Goal: Transaction & Acquisition: Purchase product/service

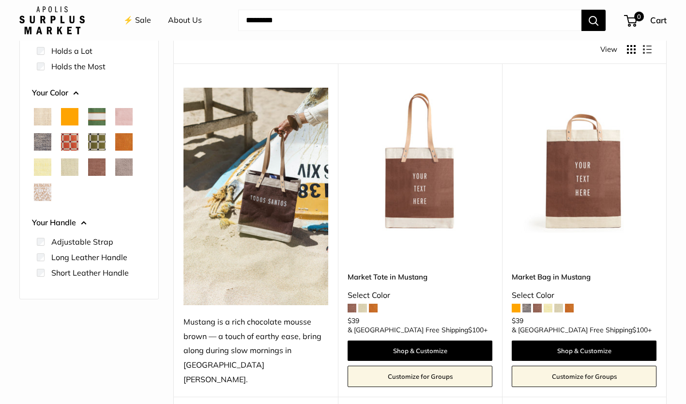
scroll to position [145, 0]
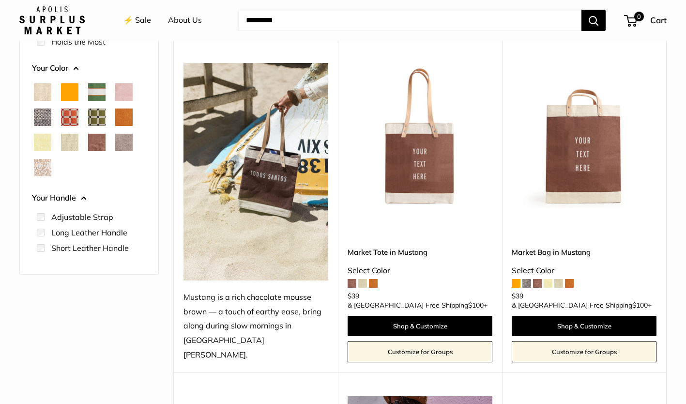
click at [45, 96] on span "Natural" at bounding box center [42, 91] width 17 height 17
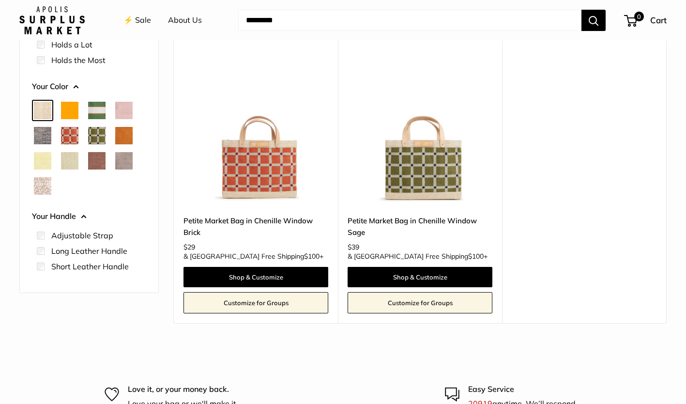
scroll to position [123, 0]
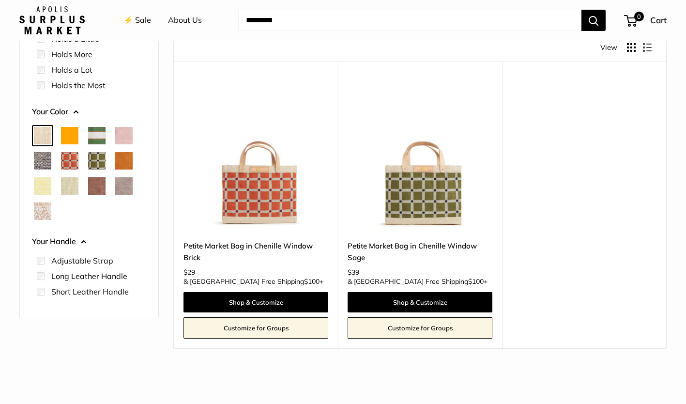
click at [67, 138] on span "Orange" at bounding box center [69, 135] width 17 height 17
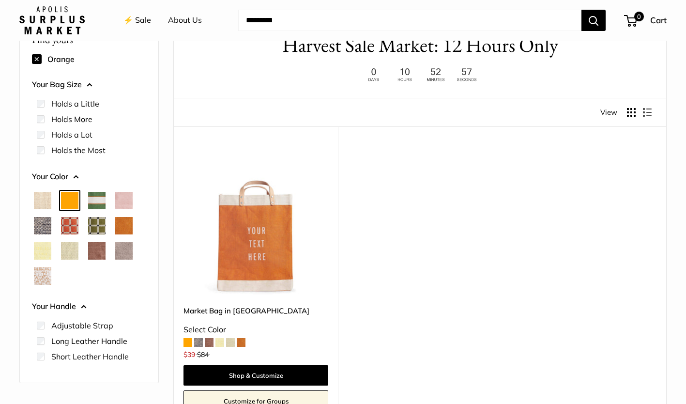
scroll to position [26, 0]
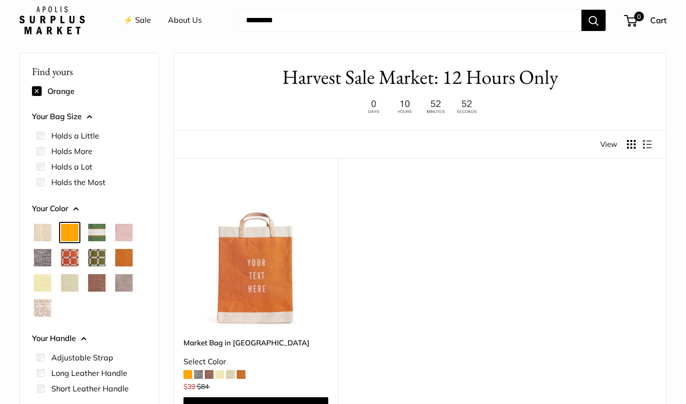
click at [100, 234] on span "Court Green" at bounding box center [96, 232] width 17 height 17
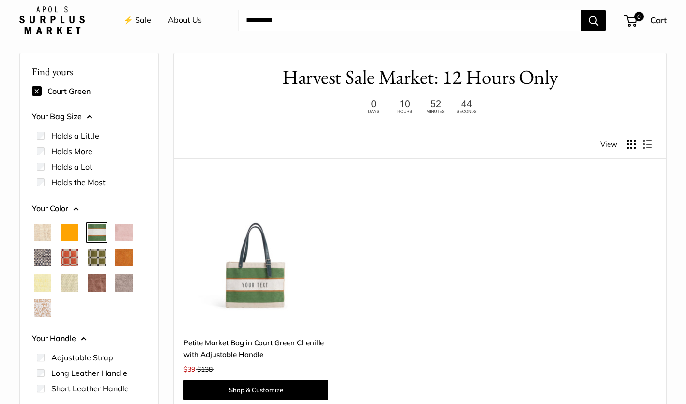
click at [127, 234] on span "Blush" at bounding box center [123, 232] width 17 height 17
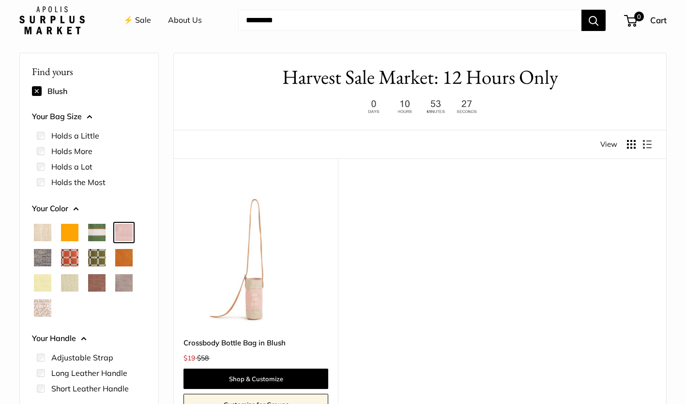
scroll to position [171, 0]
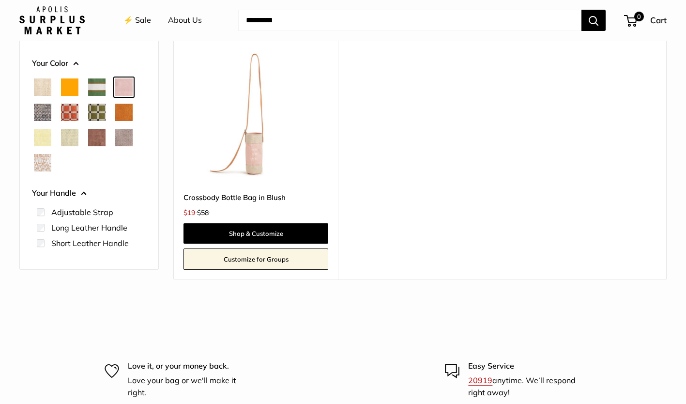
click at [37, 113] on span "Chambray" at bounding box center [42, 112] width 17 height 17
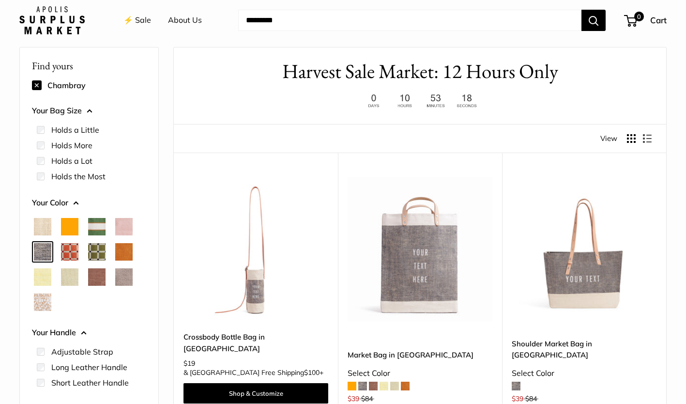
scroll to position [26, 0]
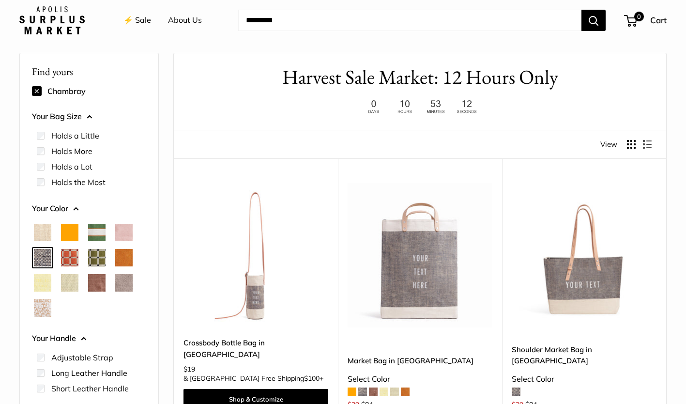
click at [71, 256] on span "Chenille Window Brick" at bounding box center [69, 257] width 17 height 17
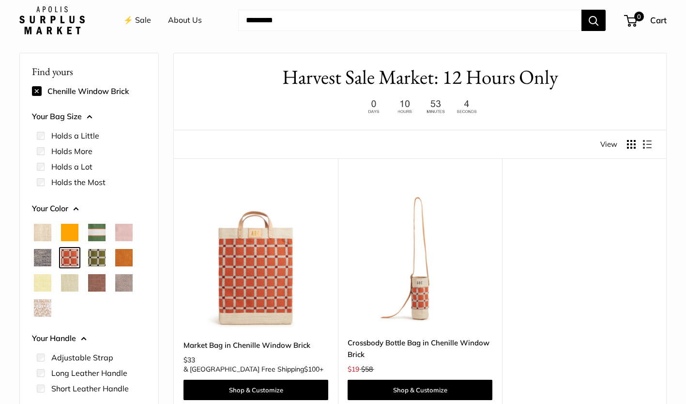
click at [97, 256] on span "Chenille Window Sage" at bounding box center [96, 257] width 17 height 17
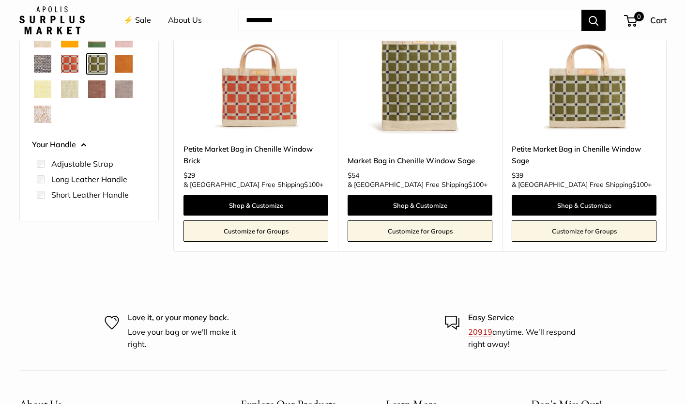
scroll to position [171, 0]
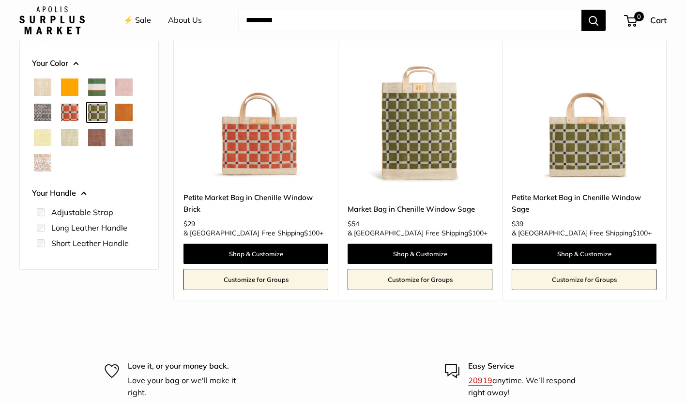
click at [123, 115] on span "Cognac" at bounding box center [123, 112] width 17 height 17
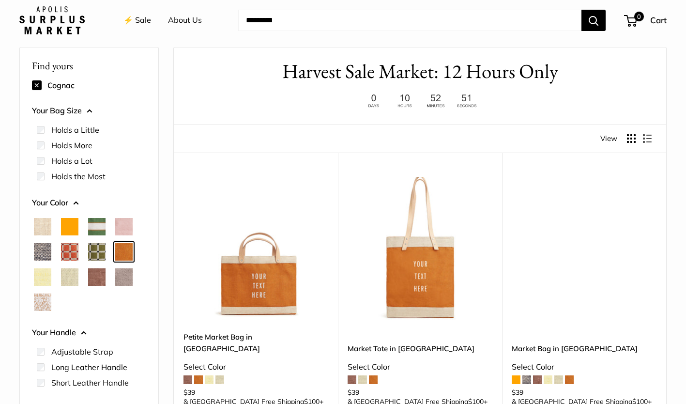
scroll to position [26, 0]
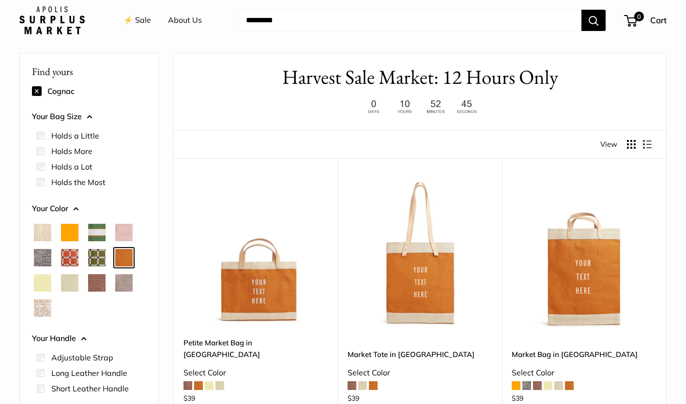
click at [47, 288] on span "Daisy" at bounding box center [42, 282] width 17 height 17
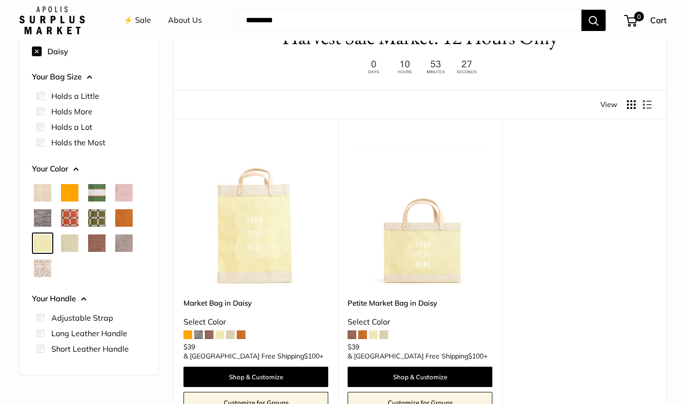
scroll to position [171, 0]
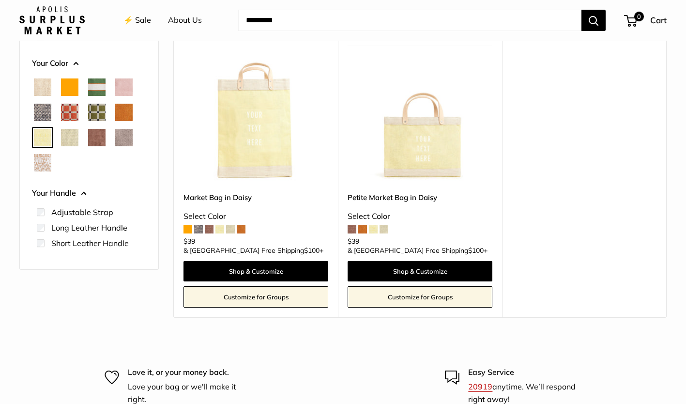
click at [70, 136] on span "Mint Sorbet" at bounding box center [69, 137] width 17 height 17
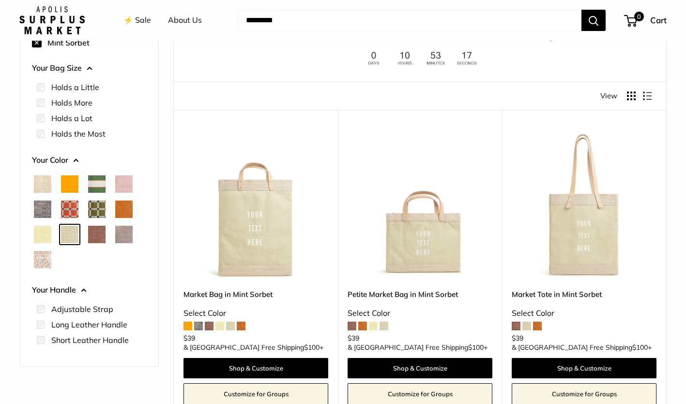
scroll to position [74, 0]
click at [95, 239] on span "Mustang" at bounding box center [96, 234] width 17 height 17
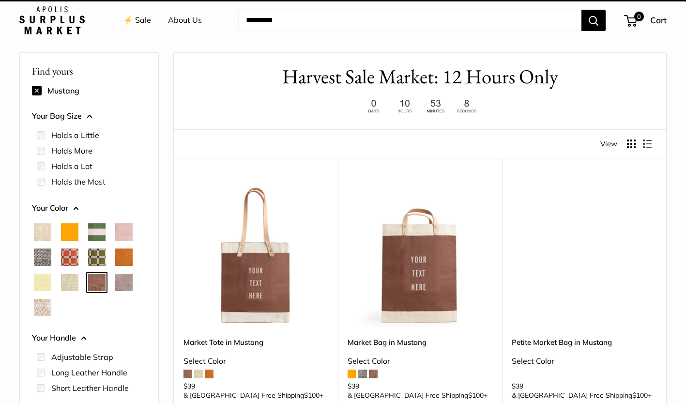
scroll to position [26, 0]
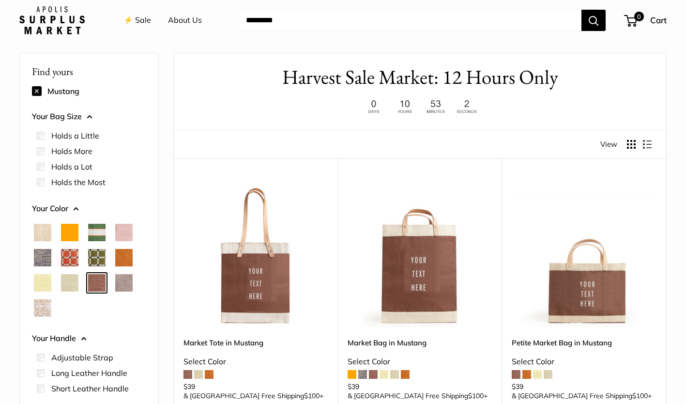
click at [129, 287] on span "Taupe" at bounding box center [123, 282] width 17 height 17
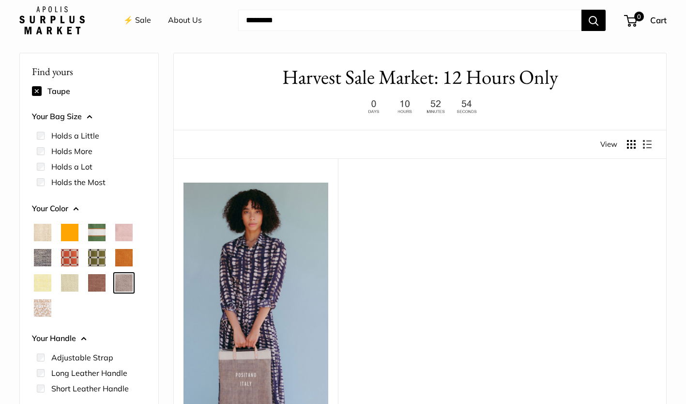
click at [43, 310] on span "White Porcelain" at bounding box center [42, 307] width 17 height 17
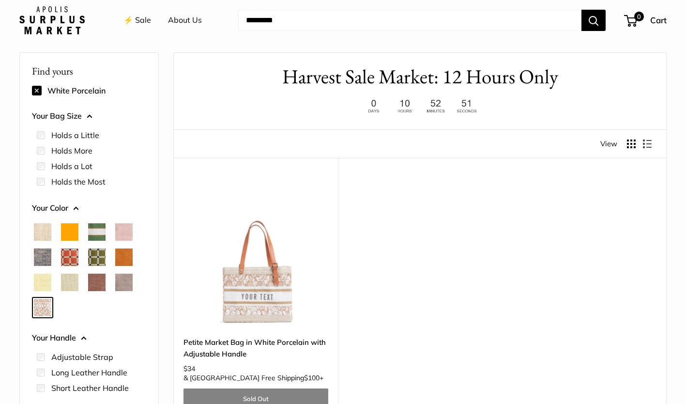
scroll to position [26, 0]
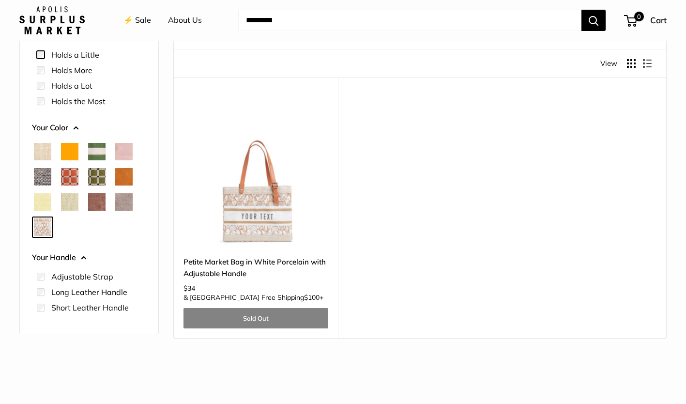
scroll to position [219, 0]
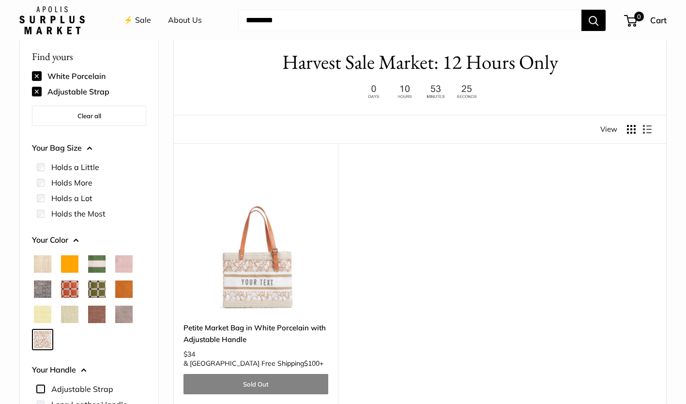
scroll to position [26, 0]
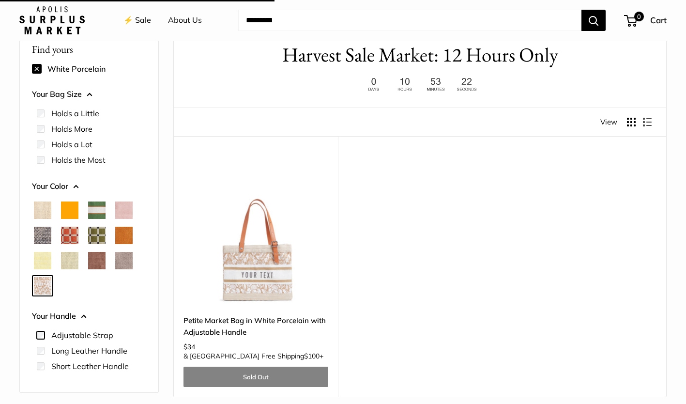
scroll to position [20, 0]
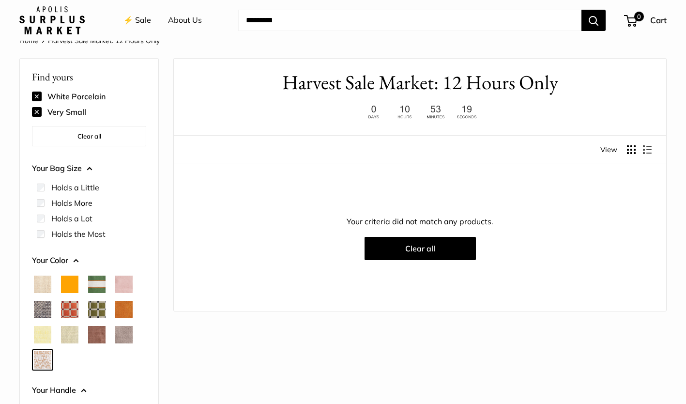
scroll to position [26, 0]
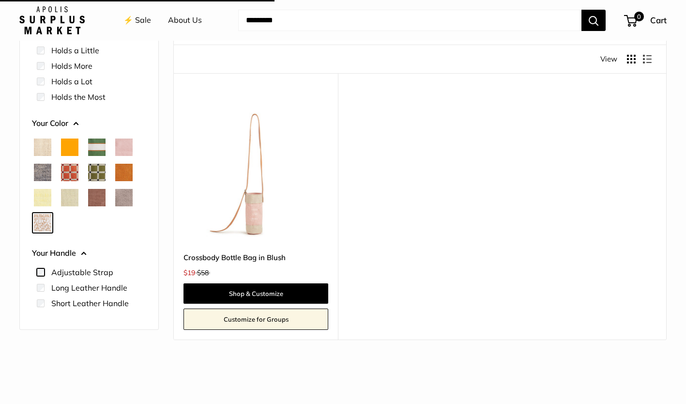
scroll to position [26, 0]
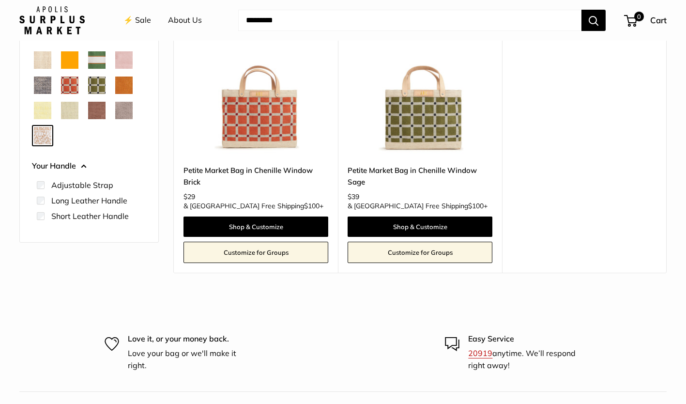
scroll to position [316, 0]
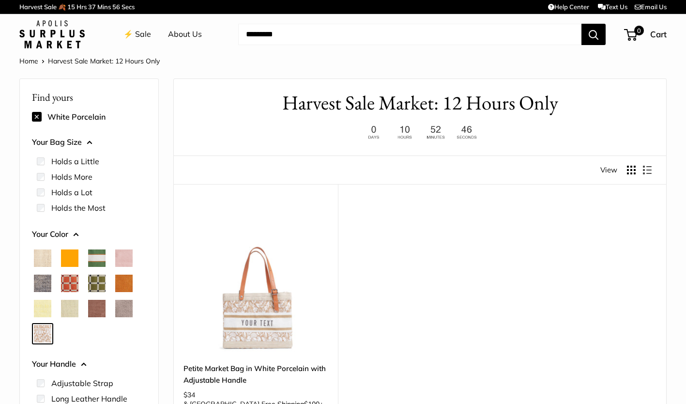
click at [38, 118] on button at bounding box center [37, 117] width 10 height 10
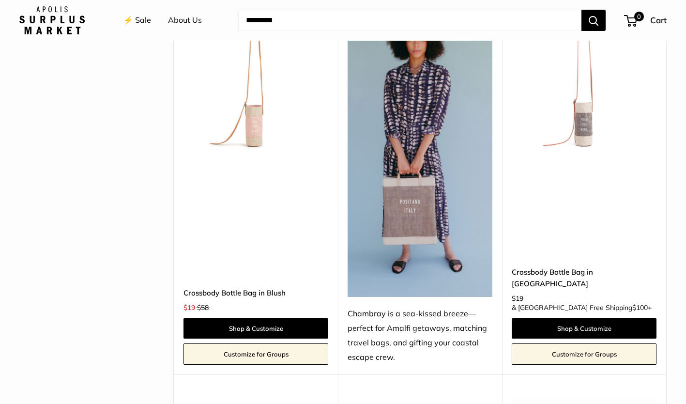
scroll to position [2616, 0]
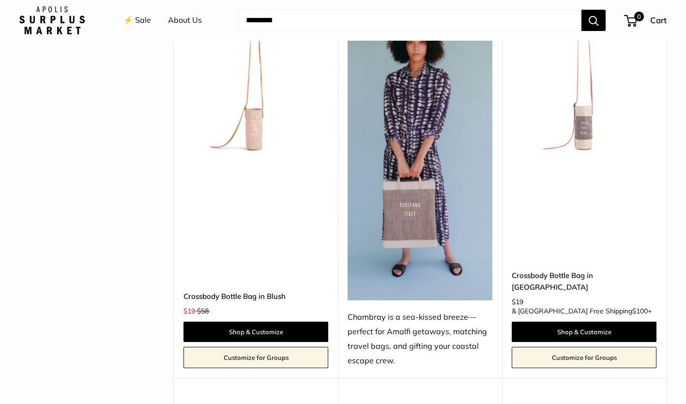
click at [0, 0] on img at bounding box center [0, 0] width 0 height 0
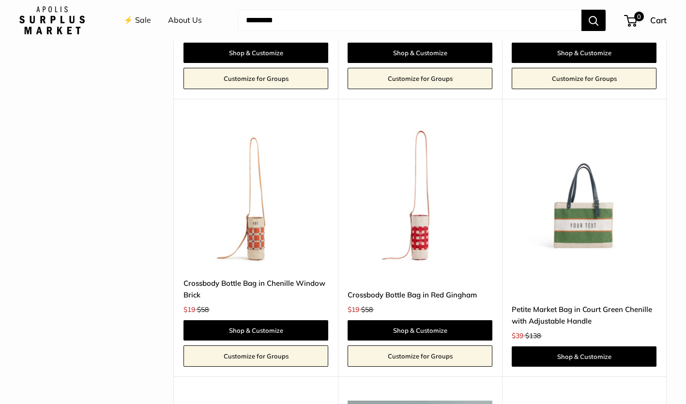
scroll to position [2228, 0]
click at [0, 0] on img at bounding box center [0, 0] width 0 height 0
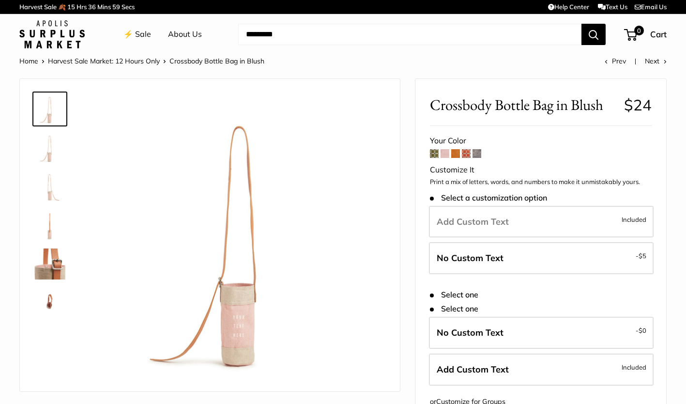
click at [53, 152] on img at bounding box center [49, 147] width 31 height 31
click at [51, 189] on img at bounding box center [49, 186] width 31 height 31
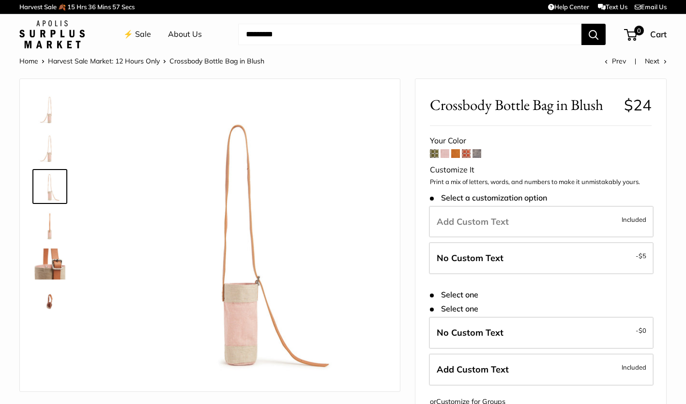
click at [50, 236] on img at bounding box center [49, 225] width 31 height 31
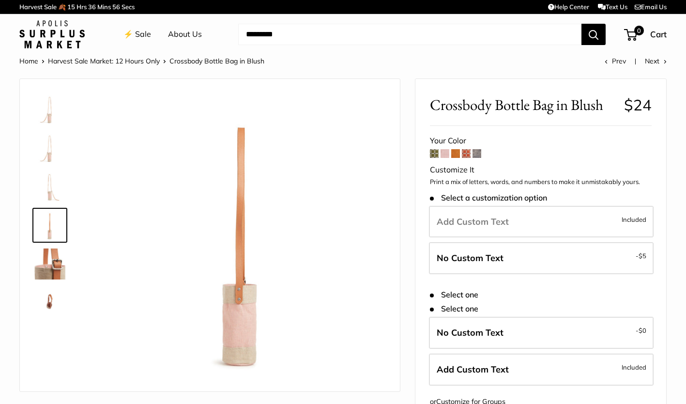
click at [54, 271] on img at bounding box center [49, 263] width 31 height 31
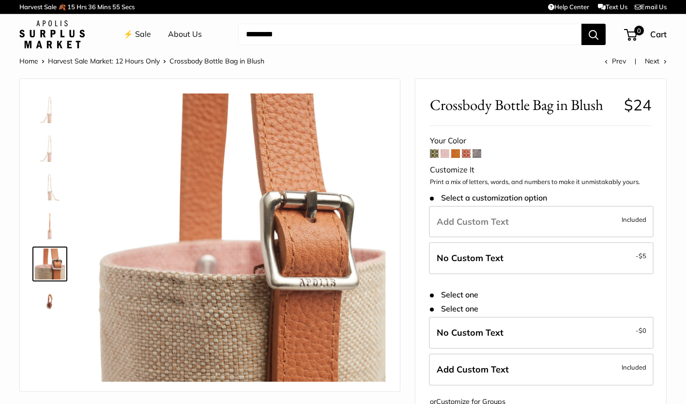
click at [48, 305] on img at bounding box center [49, 302] width 31 height 31
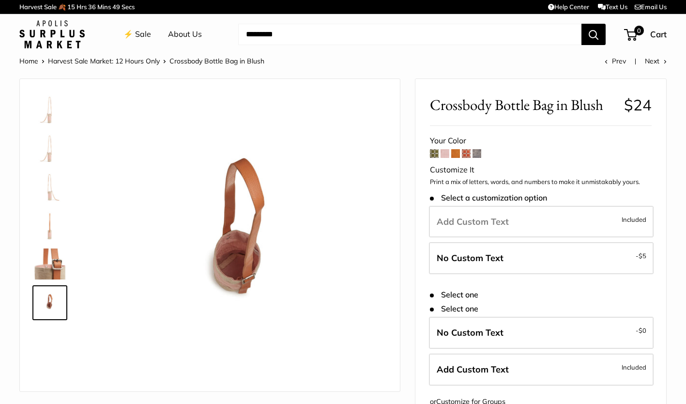
click at [48, 223] on img at bounding box center [49, 225] width 31 height 31
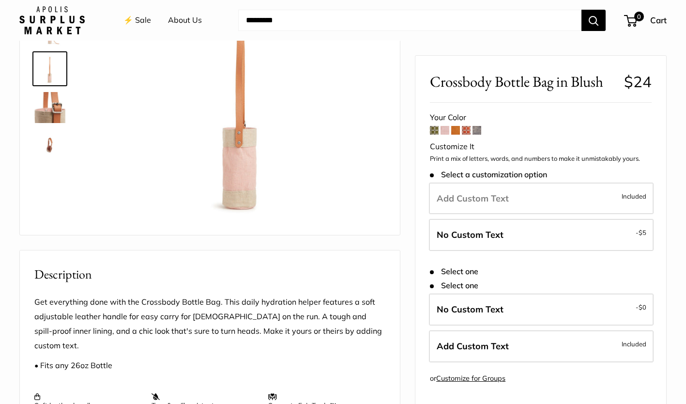
scroll to position [145, 0]
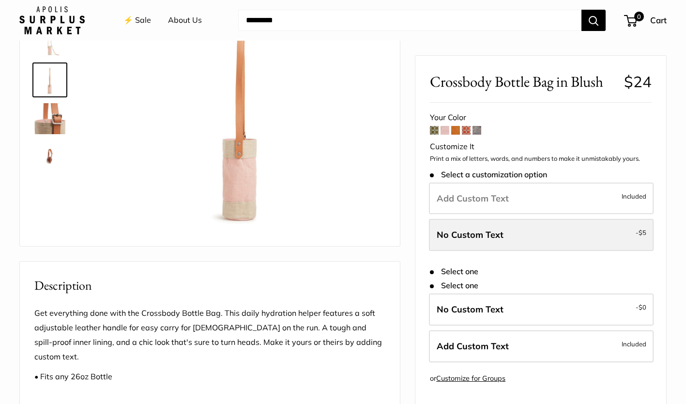
click at [473, 246] on label "No Custom Text - $5" at bounding box center [541, 235] width 225 height 32
click at [487, 241] on label "No Custom Text - $5" at bounding box center [541, 235] width 225 height 32
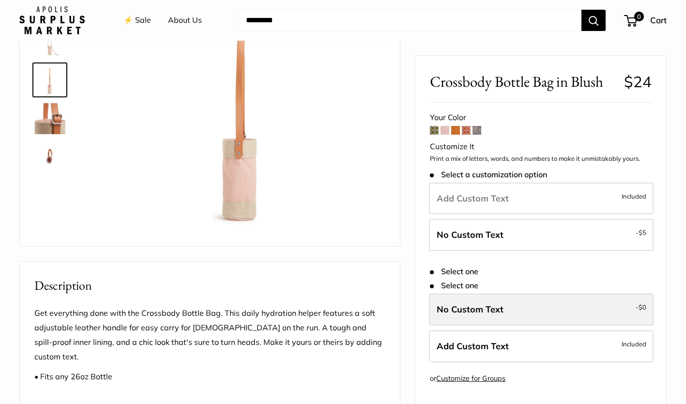
click at [480, 311] on span "No Custom Text" at bounding box center [470, 309] width 67 height 11
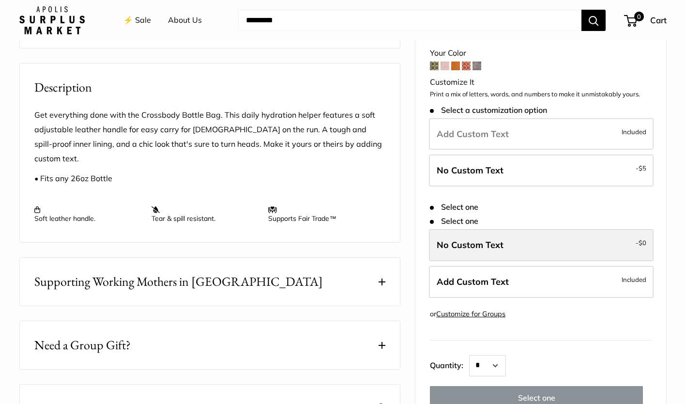
scroll to position [388, 0]
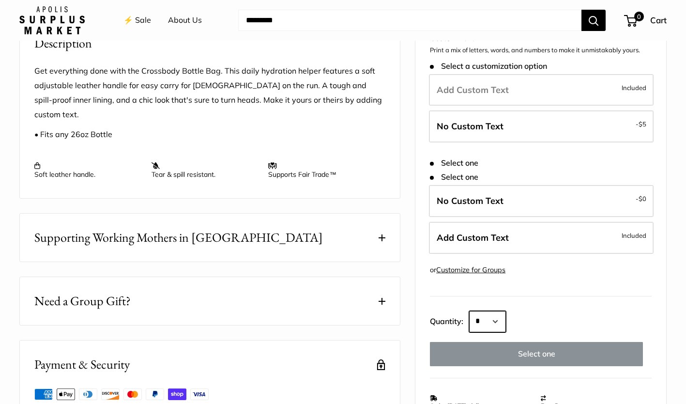
click at [499, 311] on select "* * * * * * * * * *** *** *** *** *** *** *** *** *** *** *** *** *** *** *** *…" at bounding box center [487, 321] width 37 height 21
select select "*"
click at [469, 311] on select "* * * * * * * * * *** *** *** *** *** *** *** *** *** *** *** *** *** *** *** *…" at bounding box center [487, 321] width 37 height 21
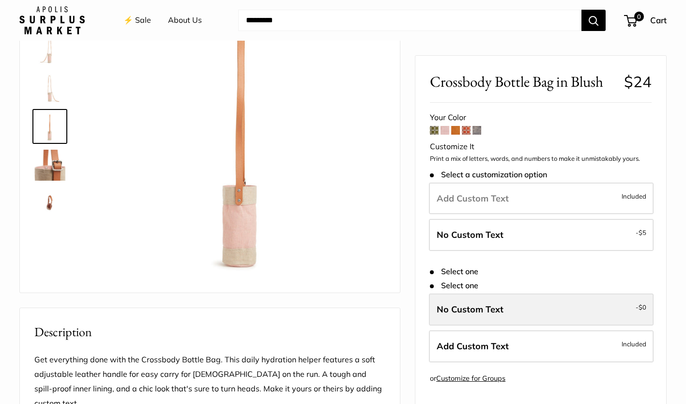
scroll to position [97, 0]
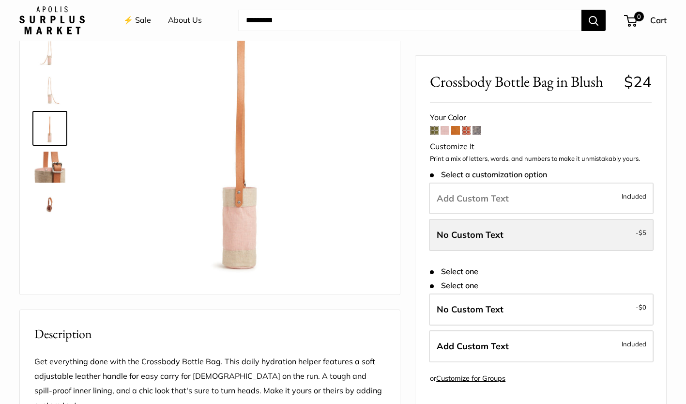
click at [544, 229] on label "No Custom Text - $5" at bounding box center [541, 235] width 225 height 32
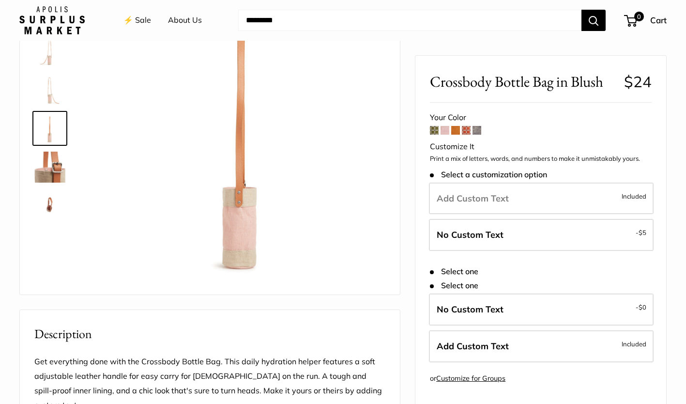
click at [444, 131] on span at bounding box center [445, 130] width 9 height 9
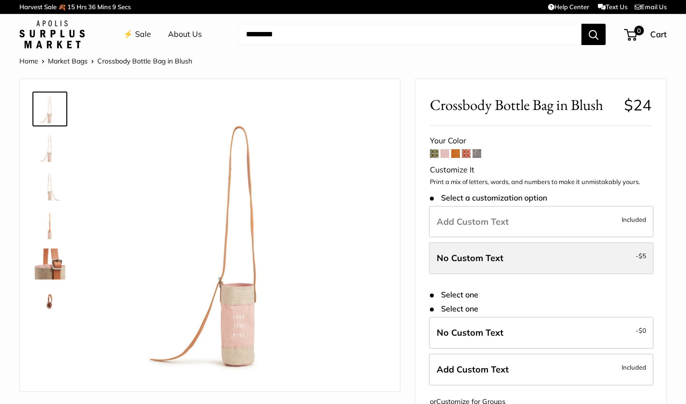
click at [487, 258] on span "No Custom Text" at bounding box center [470, 257] width 67 height 11
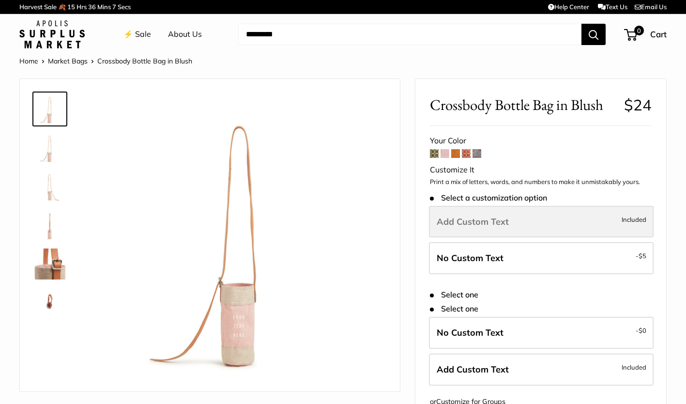
click at [486, 223] on span "Add Custom Text" at bounding box center [473, 221] width 72 height 11
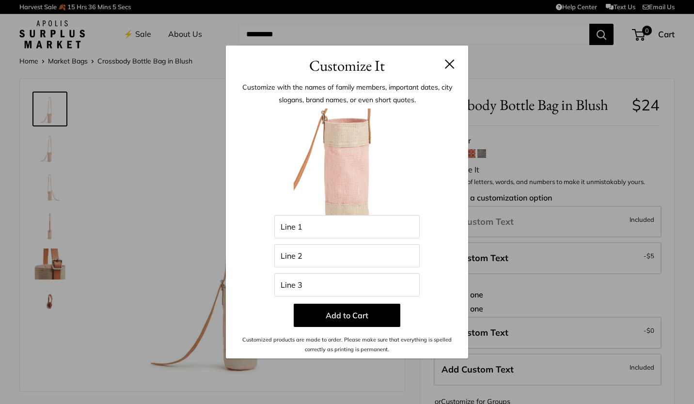
click at [450, 64] on button at bounding box center [450, 64] width 10 height 10
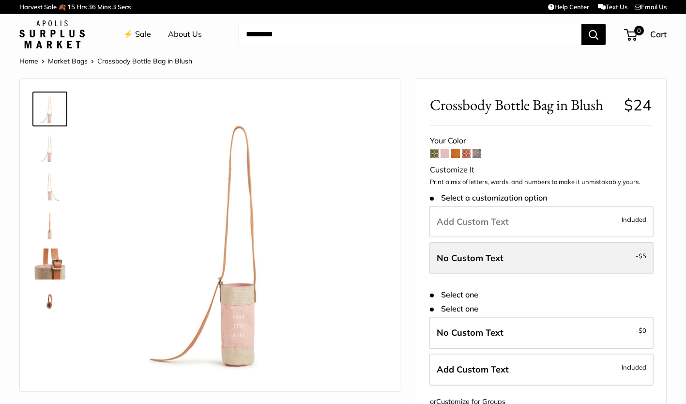
click at [481, 264] on label "No Custom Text - $5" at bounding box center [541, 258] width 225 height 32
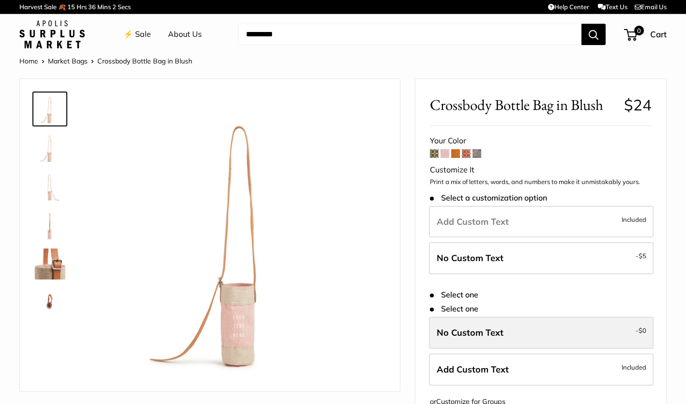
click at [494, 340] on label "No Custom Text - $0" at bounding box center [541, 333] width 225 height 32
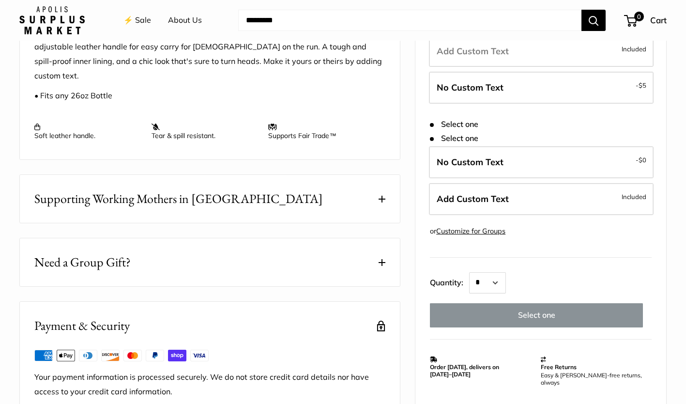
scroll to position [484, 0]
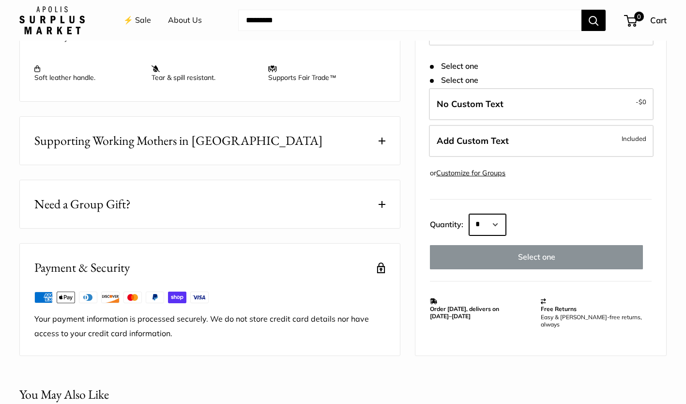
click at [500, 214] on select "* * * * * * * * * *** *** *** *** *** *** *** *** *** *** *** *** *** *** *** *…" at bounding box center [487, 224] width 37 height 21
select select "*"
click at [469, 214] on select "* * * * * * * * * *** *** *** *** *** *** *** *** *** *** *** *** *** *** *** *…" at bounding box center [487, 224] width 37 height 21
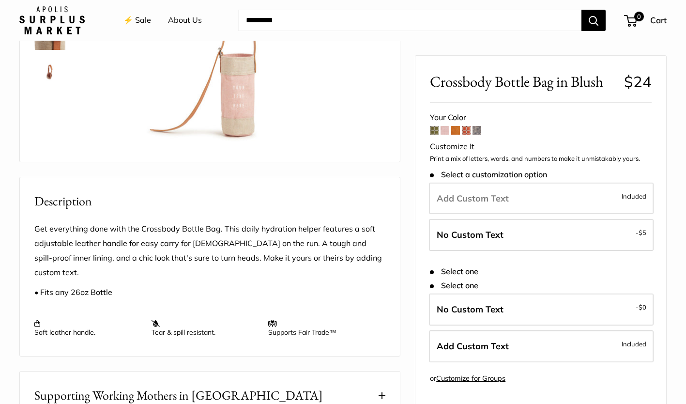
scroll to position [97, 0]
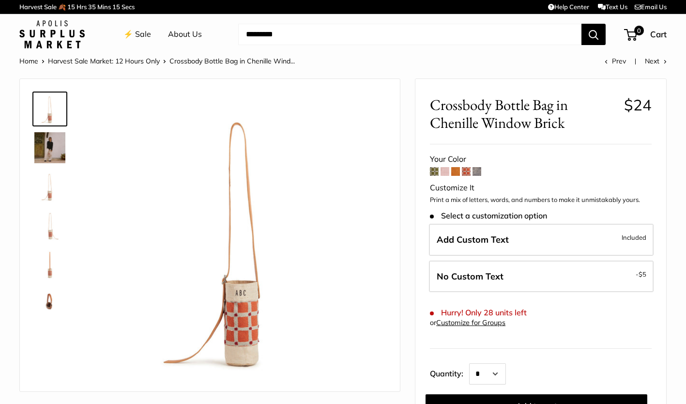
click at [434, 171] on span at bounding box center [434, 171] width 9 height 9
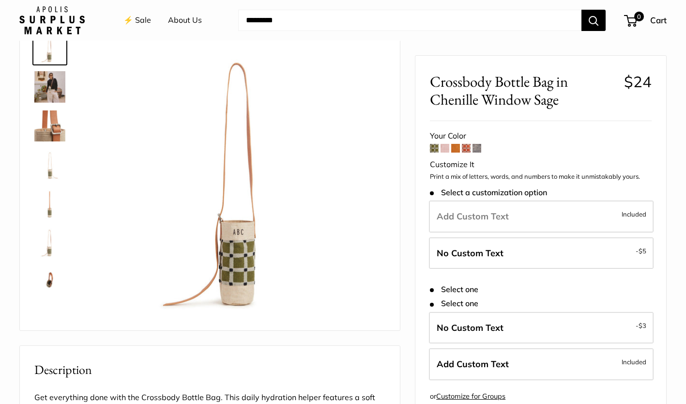
scroll to position [97, 0]
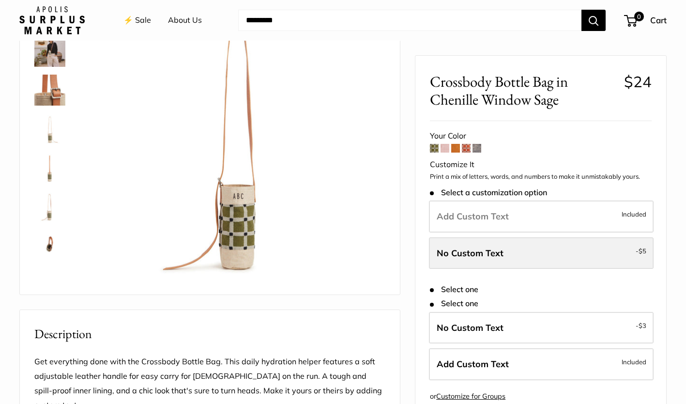
click at [477, 258] on label "No Custom Text - $5" at bounding box center [541, 253] width 225 height 32
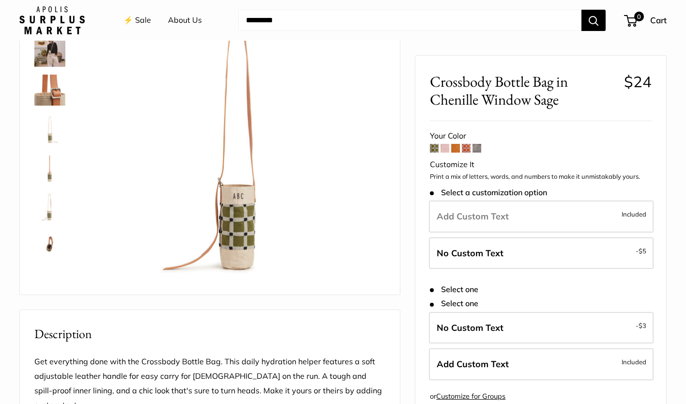
click at [456, 150] on span at bounding box center [455, 148] width 9 height 9
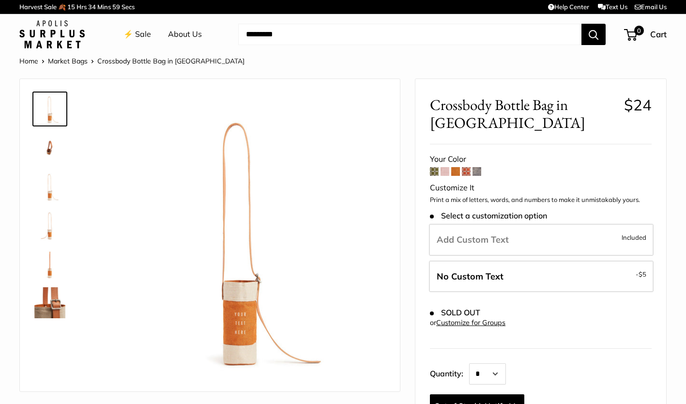
click at [467, 167] on span at bounding box center [466, 171] width 9 height 9
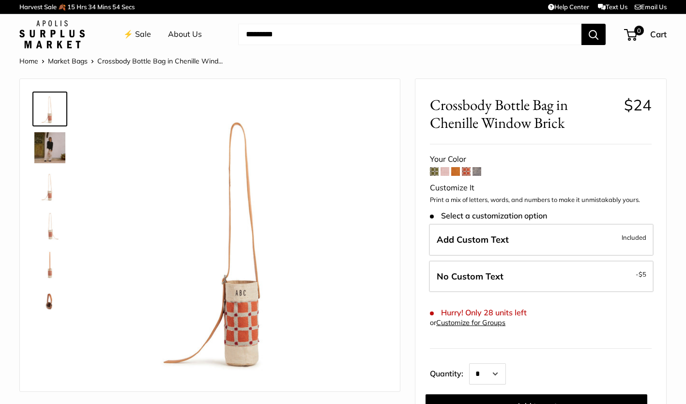
click at [435, 174] on span at bounding box center [434, 171] width 9 height 9
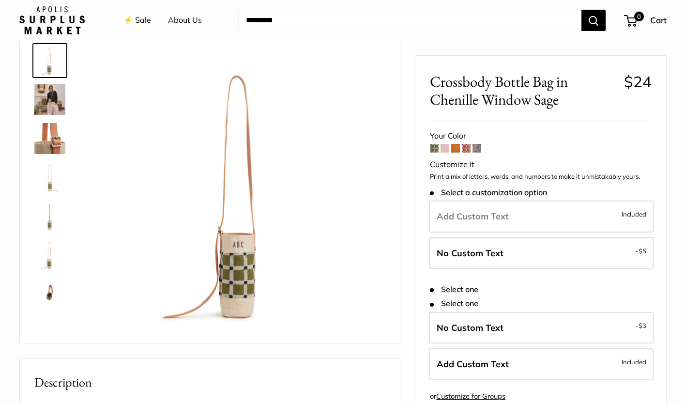
scroll to position [48, 0]
click at [442, 144] on span at bounding box center [445, 148] width 9 height 9
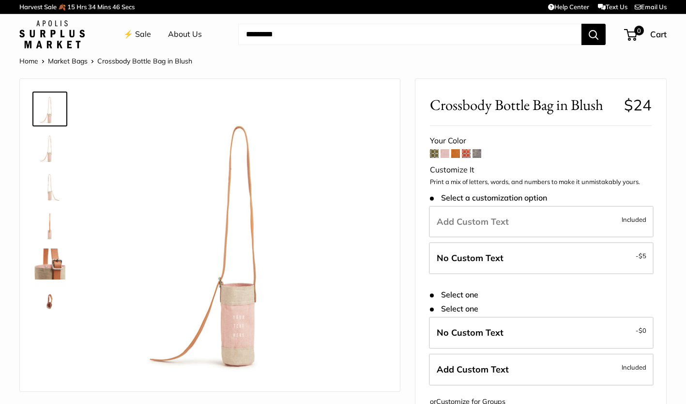
click at [457, 154] on span at bounding box center [455, 153] width 9 height 9
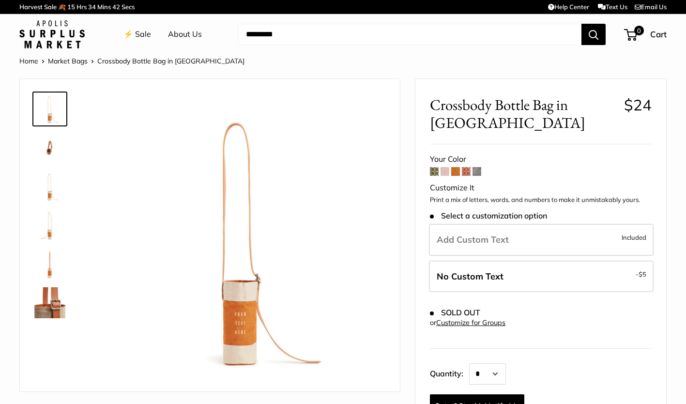
click at [458, 167] on span at bounding box center [455, 171] width 9 height 9
click at [436, 167] on span at bounding box center [434, 171] width 9 height 9
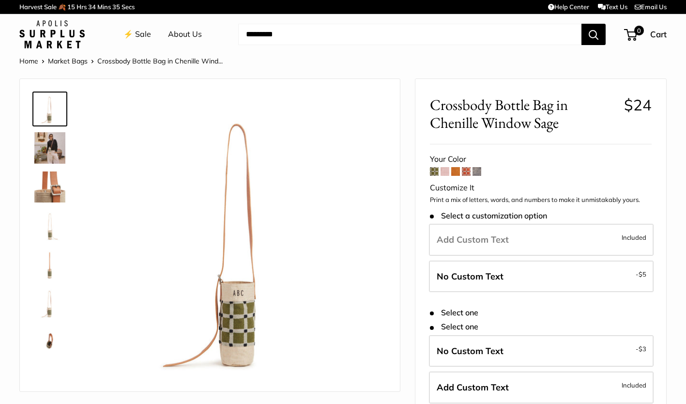
click at [478, 172] on span at bounding box center [477, 171] width 9 height 9
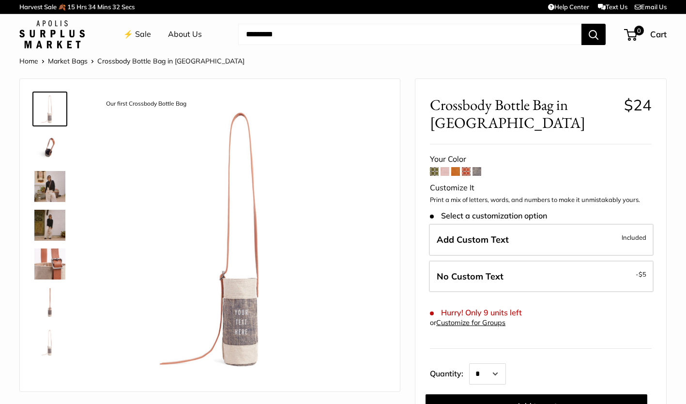
click at [467, 169] on span at bounding box center [466, 171] width 9 height 9
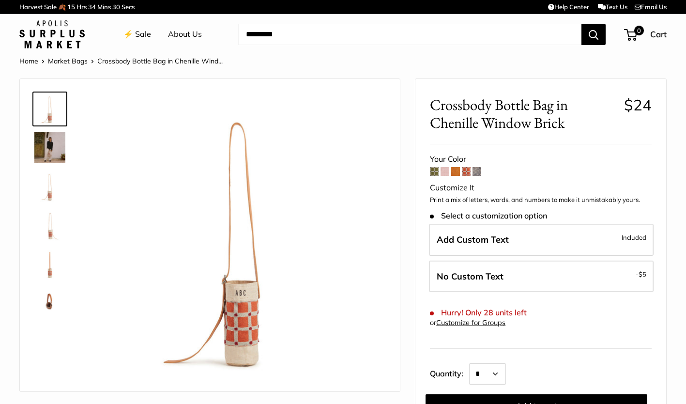
click at [434, 173] on span at bounding box center [434, 171] width 9 height 9
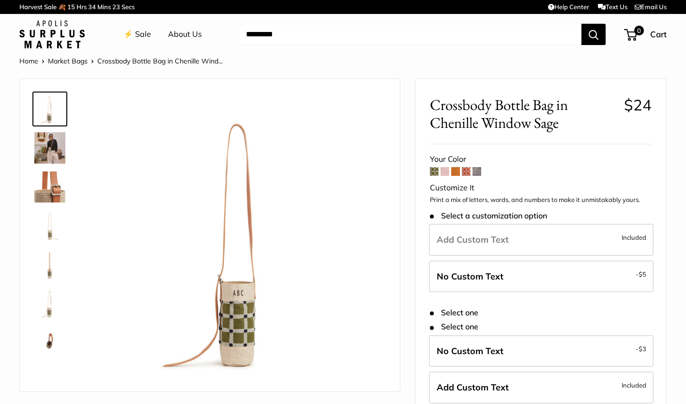
click at [466, 174] on span at bounding box center [466, 171] width 9 height 9
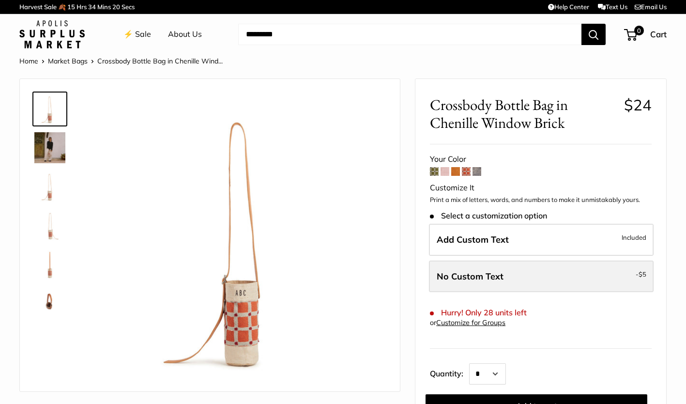
click at [509, 282] on label "No Custom Text - $5" at bounding box center [541, 277] width 225 height 32
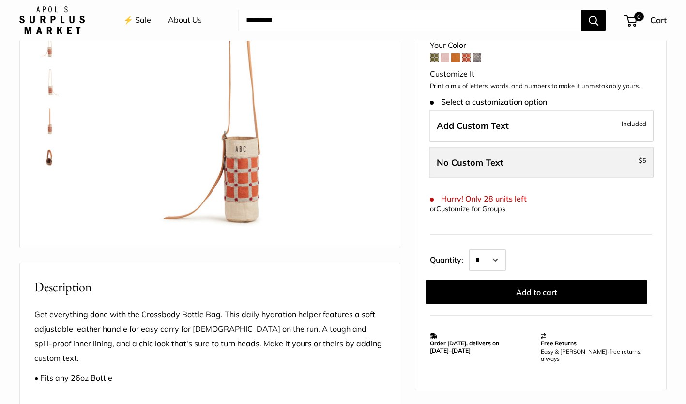
scroll to position [145, 0]
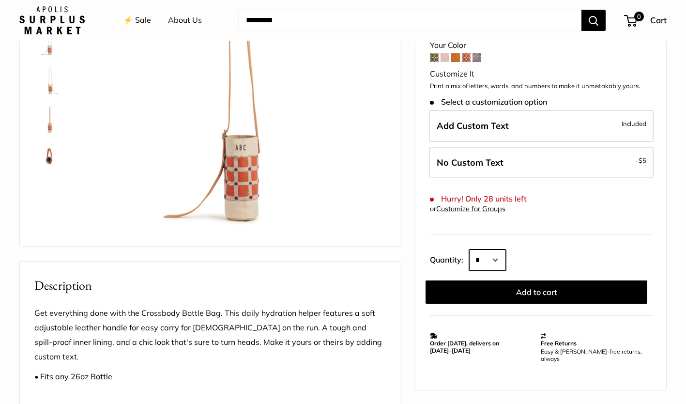
click at [500, 260] on select "* * * * * * * * * *** *** *** *** *** *** *** *** *** *** *** *** *** *** *** *…" at bounding box center [487, 259] width 37 height 21
select select "*"
click at [469, 249] on select "* * * * * * * * * *** *** *** *** *** *** *** *** *** *** *** *** *** *** *** *…" at bounding box center [487, 259] width 37 height 21
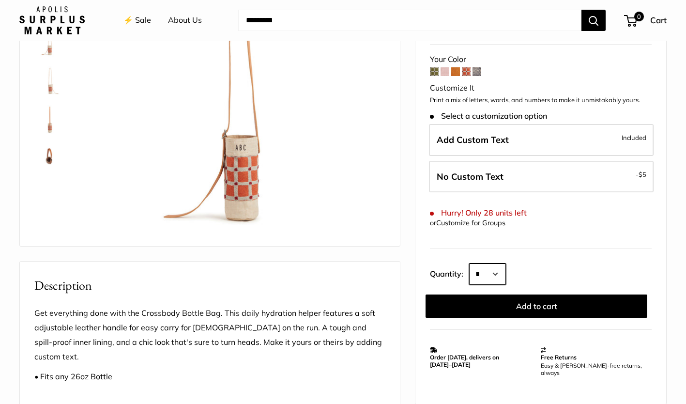
scroll to position [97, 0]
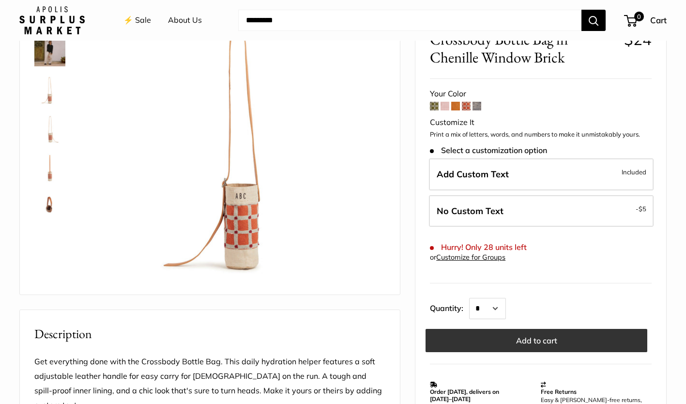
click at [528, 341] on button "Add to cart" at bounding box center [537, 340] width 222 height 23
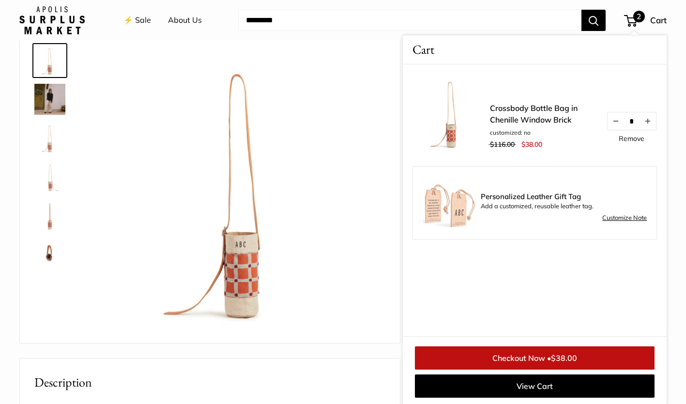
scroll to position [49, 0]
click at [48, 259] on img at bounding box center [49, 253] width 31 height 31
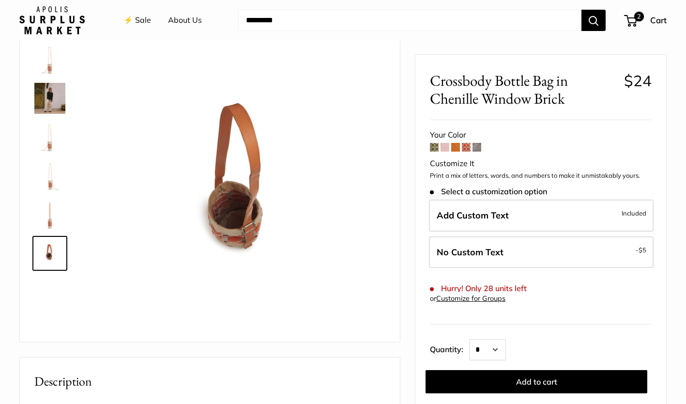
click at [146, 20] on link "⚡️ Sale" at bounding box center [138, 20] width 28 height 15
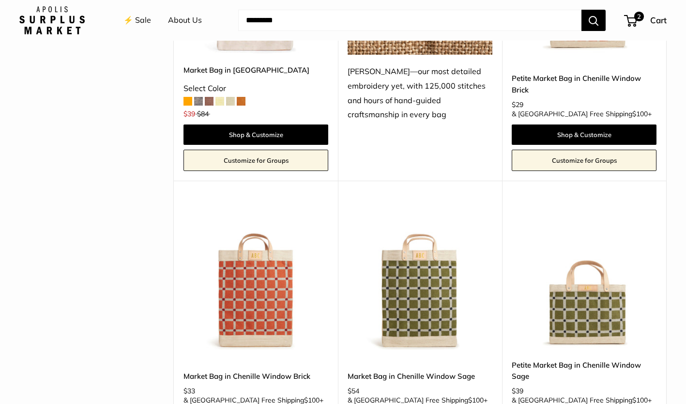
scroll to position [1889, 0]
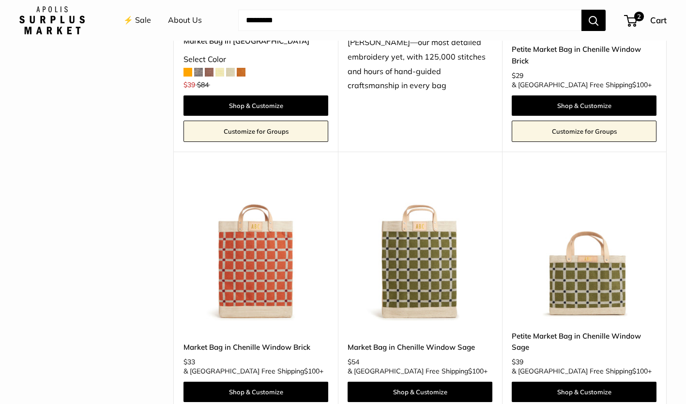
click at [0, 0] on img at bounding box center [0, 0] width 0 height 0
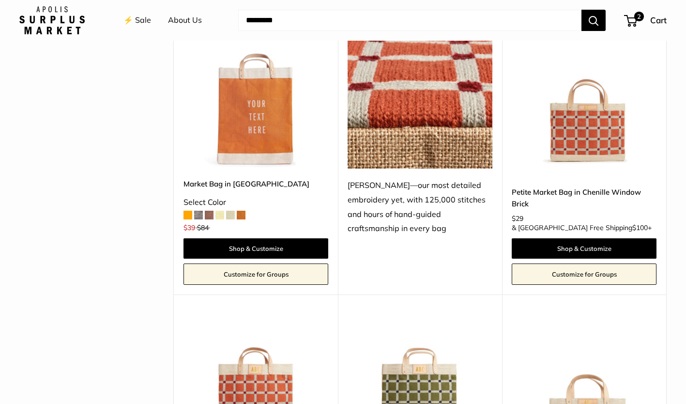
scroll to position [1695, 0]
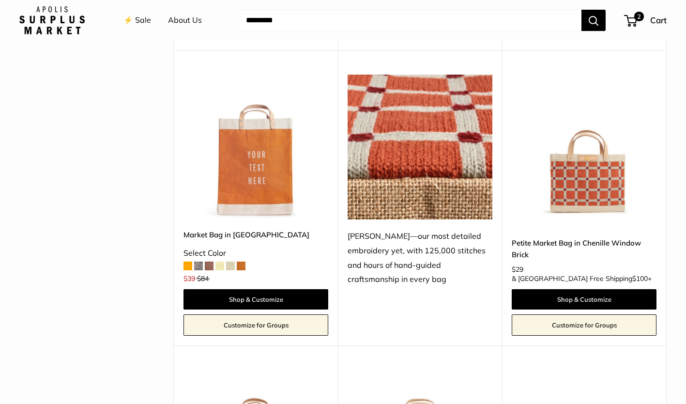
click at [0, 0] on img at bounding box center [0, 0] width 0 height 0
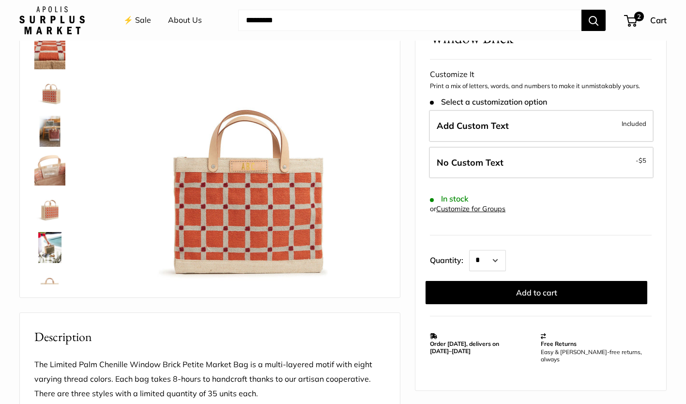
scroll to position [48, 0]
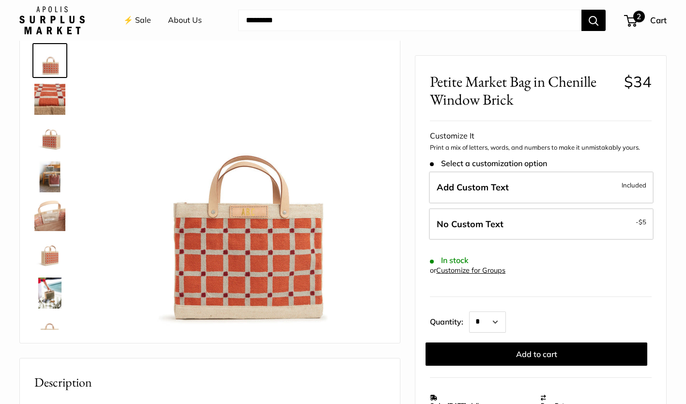
click at [634, 20] on span "2" at bounding box center [630, 21] width 13 height 12
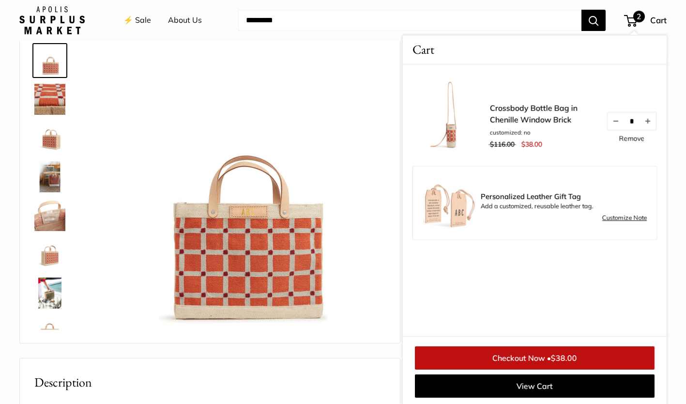
click at [369, 194] on img at bounding box center [241, 189] width 288 height 288
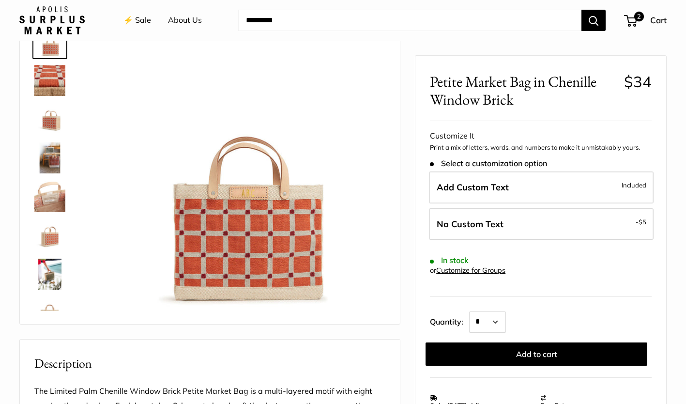
scroll to position [24, 0]
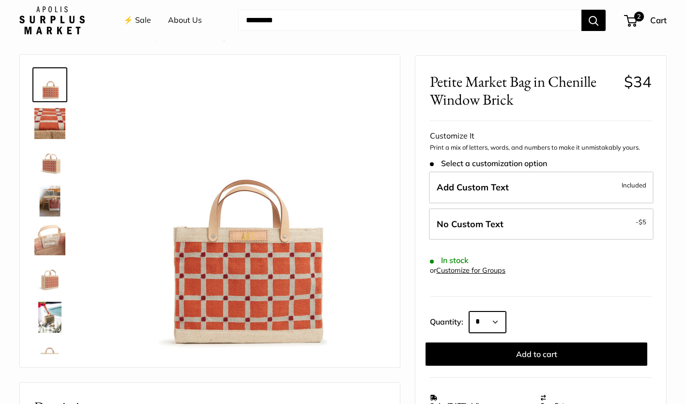
click at [500, 322] on select "* * * * * * * * * *** *** *** *** *** *** *** *** *** *** *** *** *** *** *** *…" at bounding box center [487, 321] width 37 height 21
select select "*"
click at [469, 311] on select "* * * * * * * * * *** *** *** *** *** *** *** *** *** *** *** *** *** *** *** *…" at bounding box center [487, 321] width 37 height 21
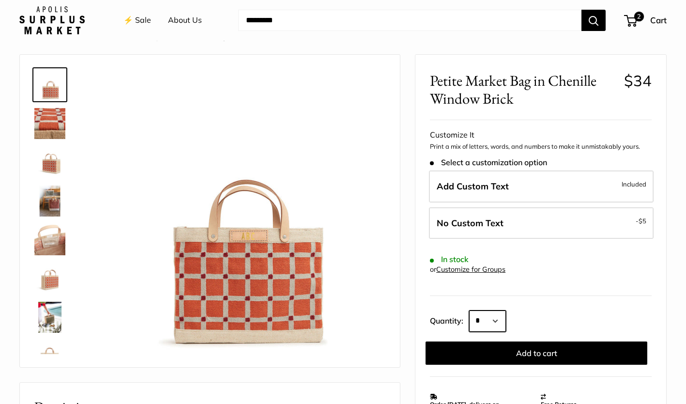
scroll to position [121, 0]
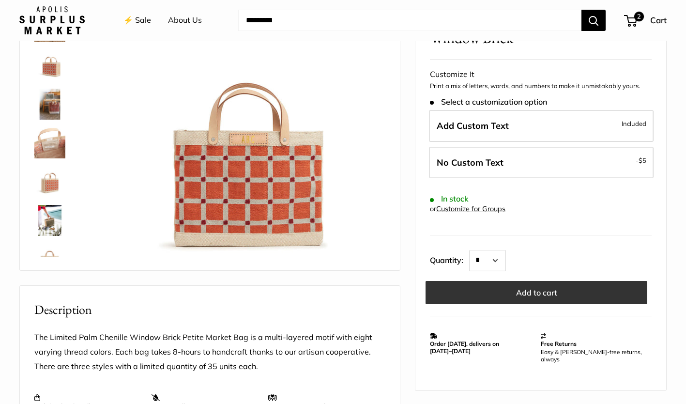
click at [539, 295] on button "Add to cart" at bounding box center [537, 291] width 222 height 23
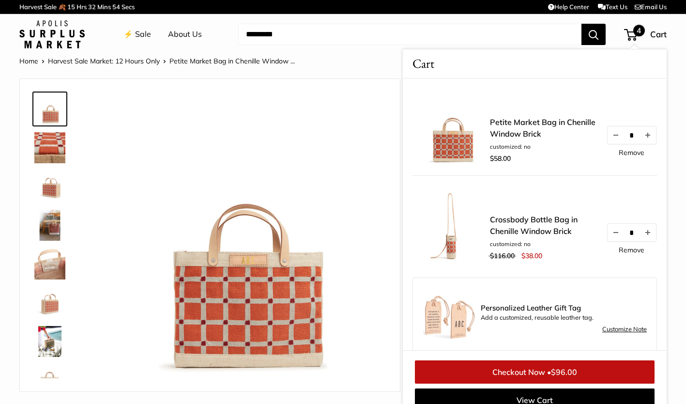
scroll to position [15, 0]
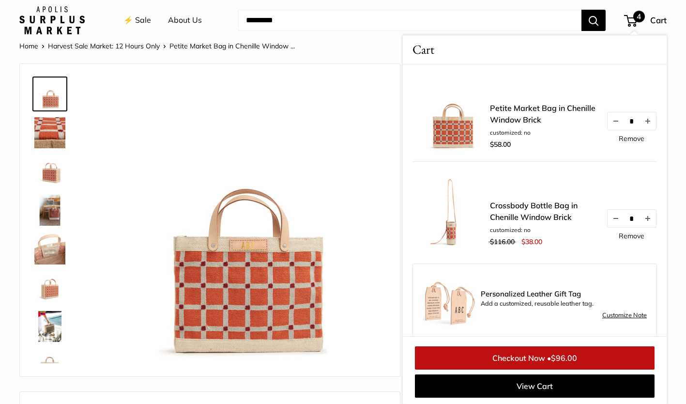
click at [142, 35] on li "⚡️ Sale" at bounding box center [138, 20] width 28 height 31
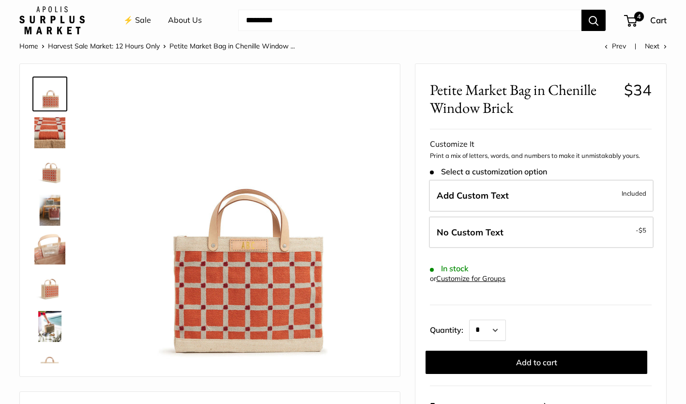
click at [142, 21] on link "⚡️ Sale" at bounding box center [138, 20] width 28 height 15
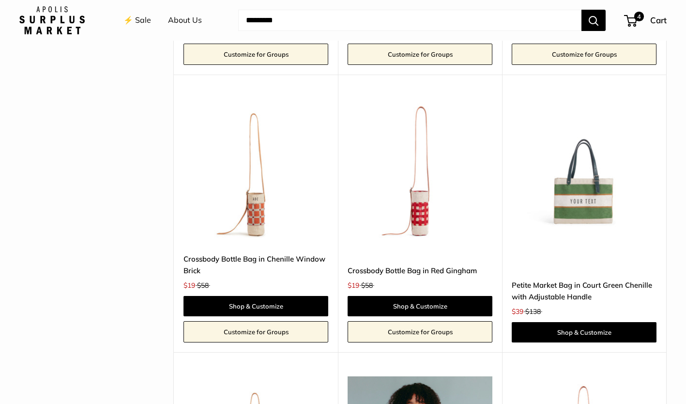
scroll to position [2247, 0]
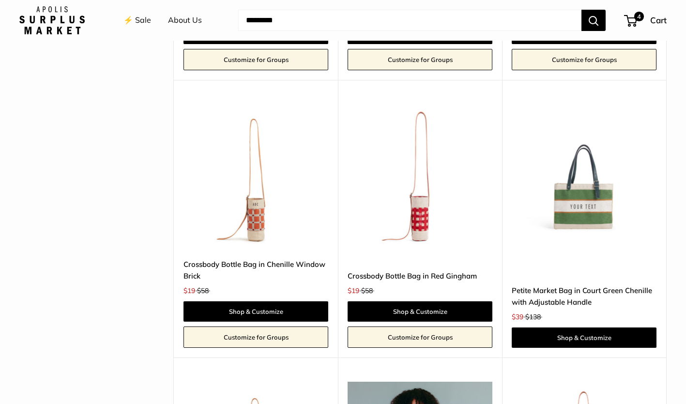
click at [0, 0] on img at bounding box center [0, 0] width 0 height 0
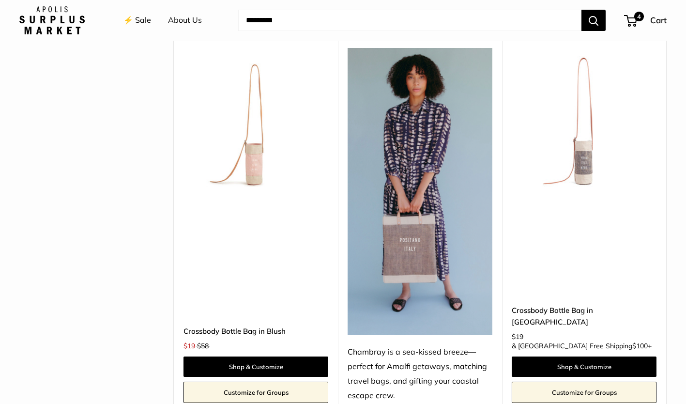
scroll to position [2616, 0]
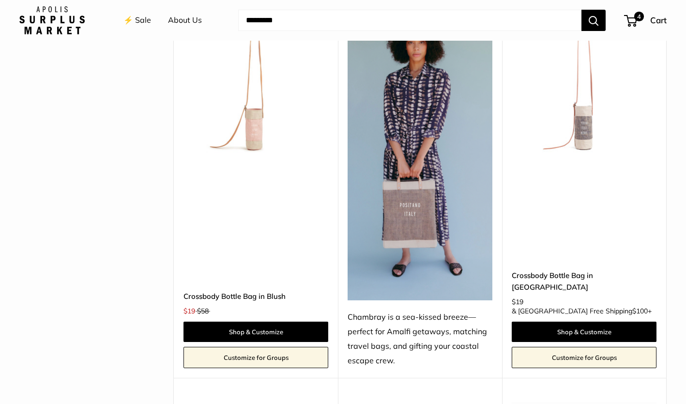
click at [0, 0] on img at bounding box center [0, 0] width 0 height 0
click at [638, 16] on span "4" at bounding box center [640, 17] width 12 height 12
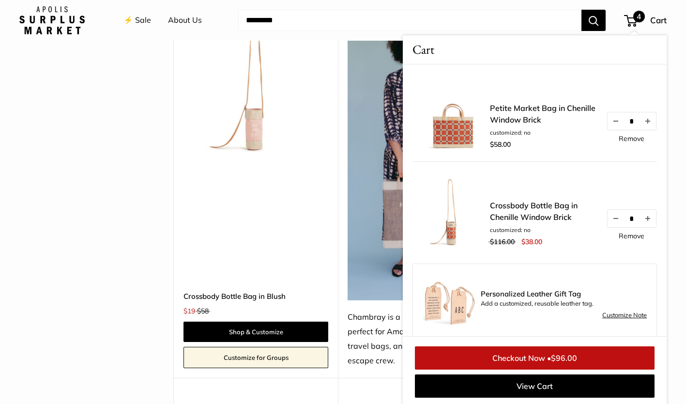
click at [538, 361] on link "Checkout Now • $96.00" at bounding box center [535, 357] width 240 height 23
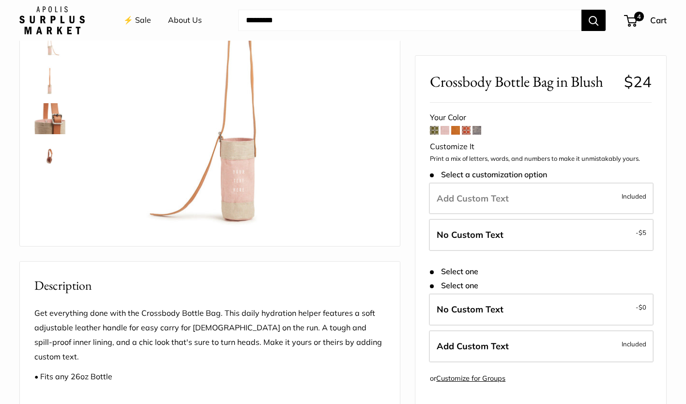
scroll to position [194, 0]
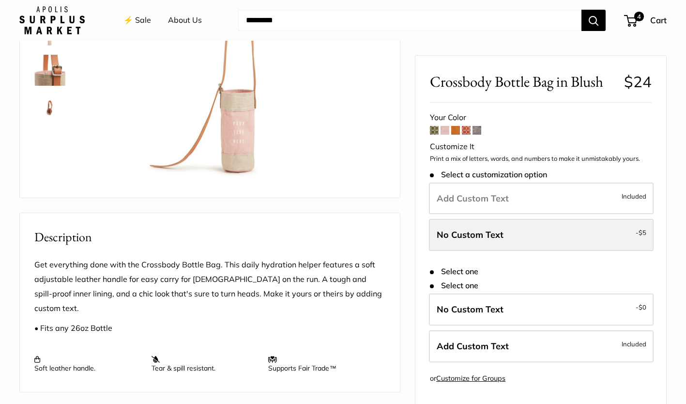
click at [491, 229] on label "No Custom Text - $5" at bounding box center [541, 235] width 225 height 32
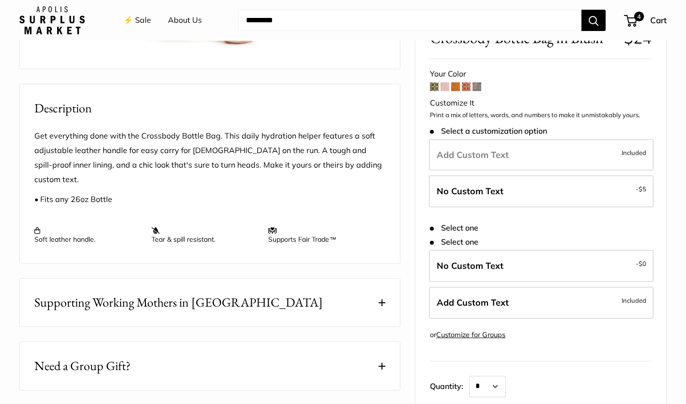
scroll to position [339, 0]
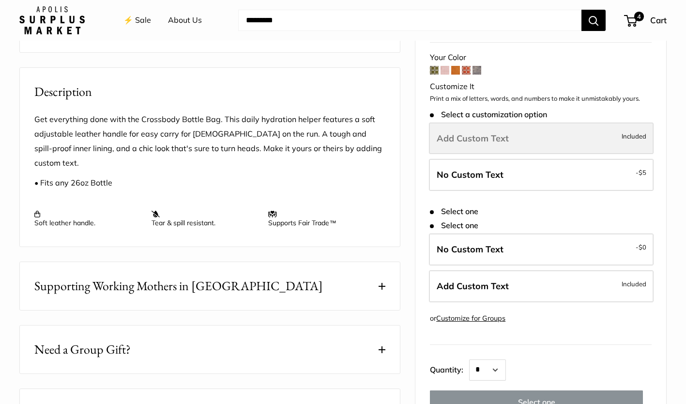
click at [482, 133] on span "Add Custom Text" at bounding box center [473, 138] width 72 height 11
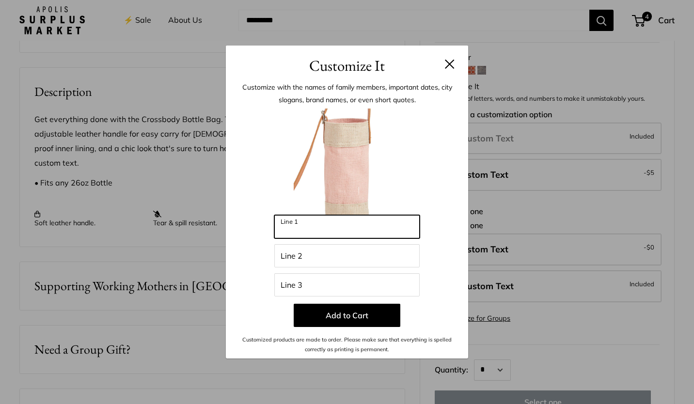
click at [326, 224] on input "Line 1" at bounding box center [346, 226] width 145 height 23
type input "*"
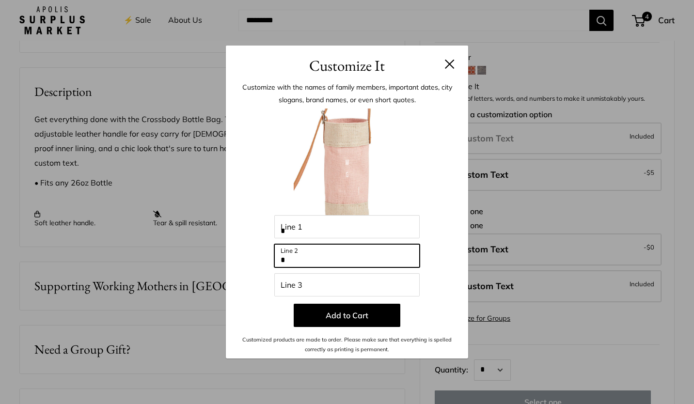
type input "*"
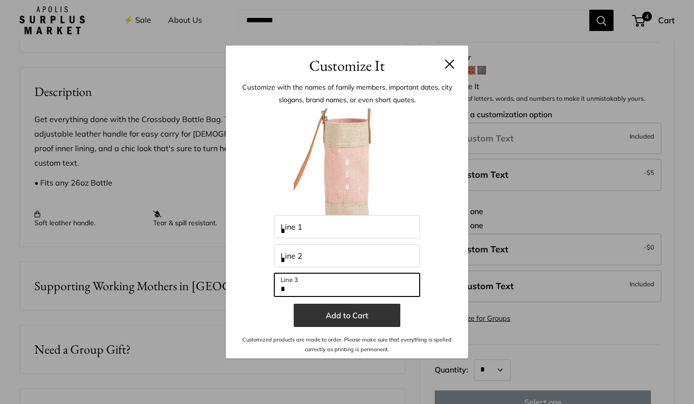
type input "*"
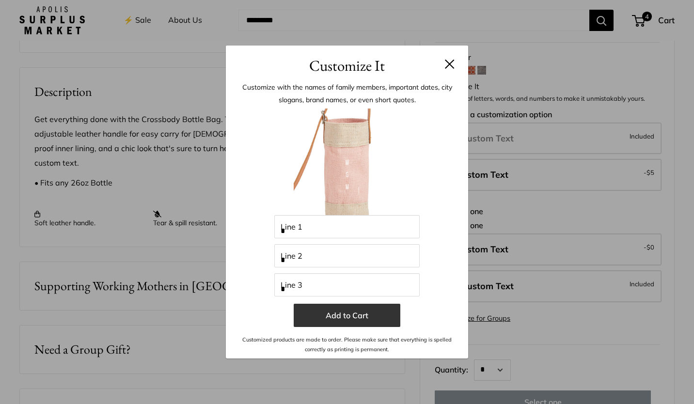
click at [348, 315] on button "Add to Cart" at bounding box center [347, 315] width 107 height 23
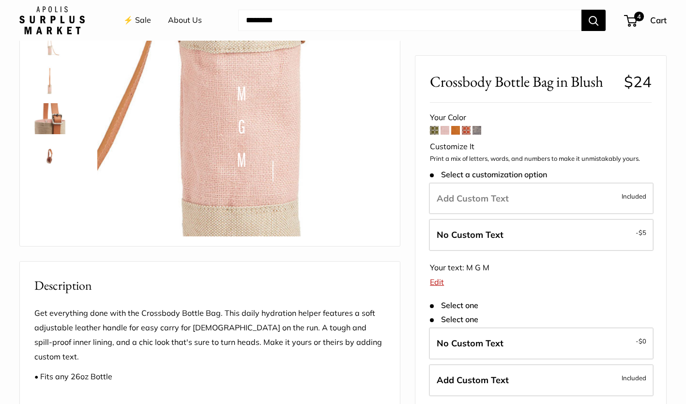
scroll to position [97, 0]
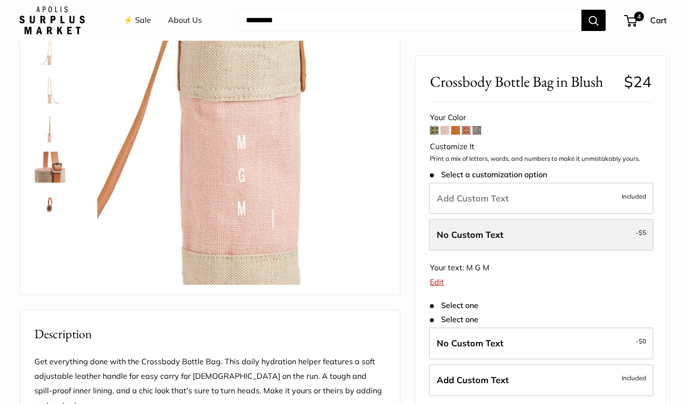
click at [512, 239] on label "No Custom Text - $5" at bounding box center [541, 235] width 225 height 32
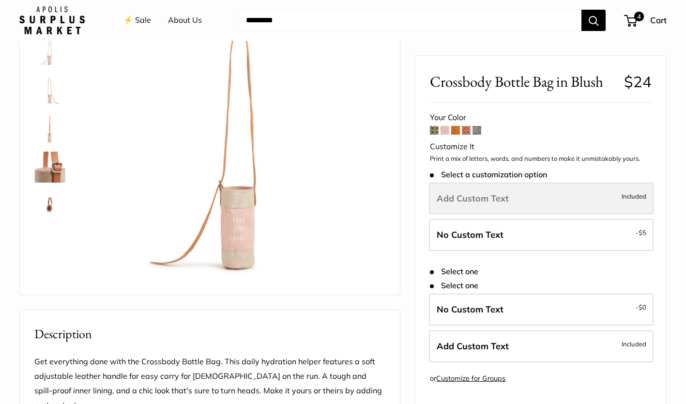
click at [520, 200] on label "Add Custom Text Included" at bounding box center [541, 199] width 225 height 32
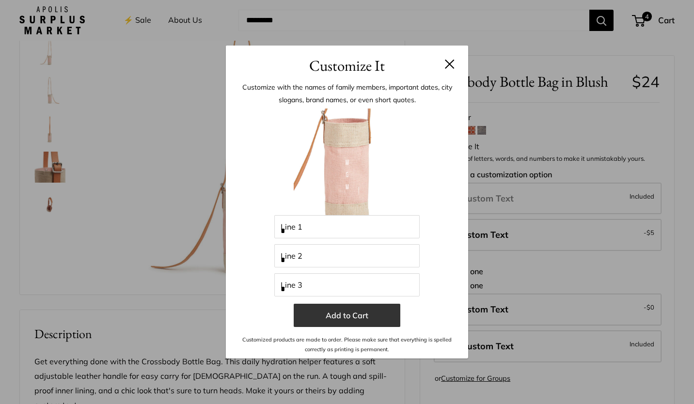
click at [356, 310] on button "Add to Cart" at bounding box center [347, 315] width 107 height 23
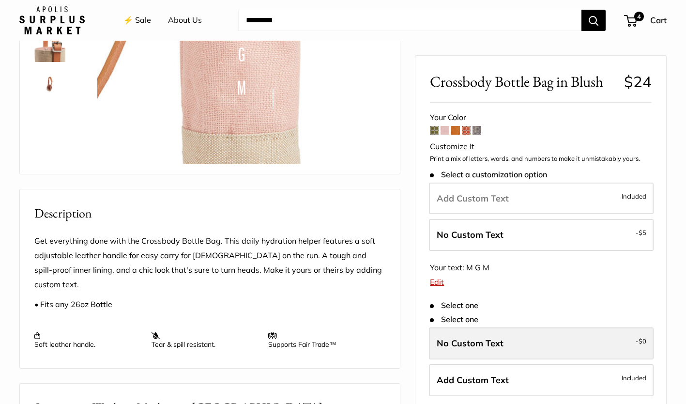
scroll to position [242, 0]
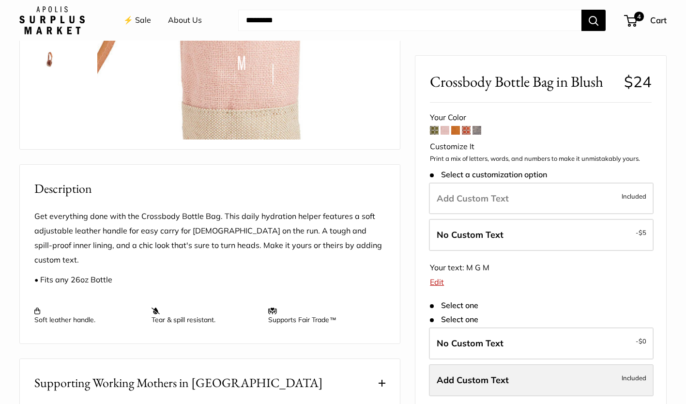
click at [526, 374] on label "Add Custom Text Included" at bounding box center [541, 380] width 225 height 32
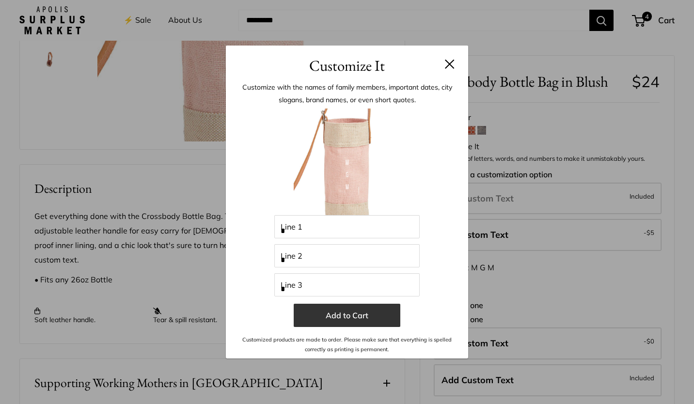
click at [375, 317] on button "Add to Cart" at bounding box center [347, 315] width 107 height 23
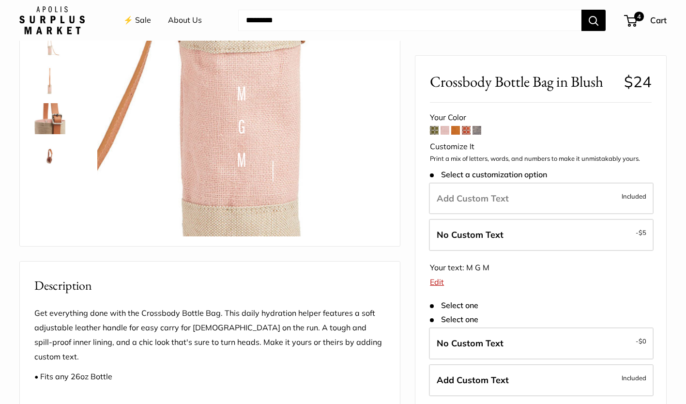
scroll to position [0, 0]
